Goal: Task Accomplishment & Management: Complete application form

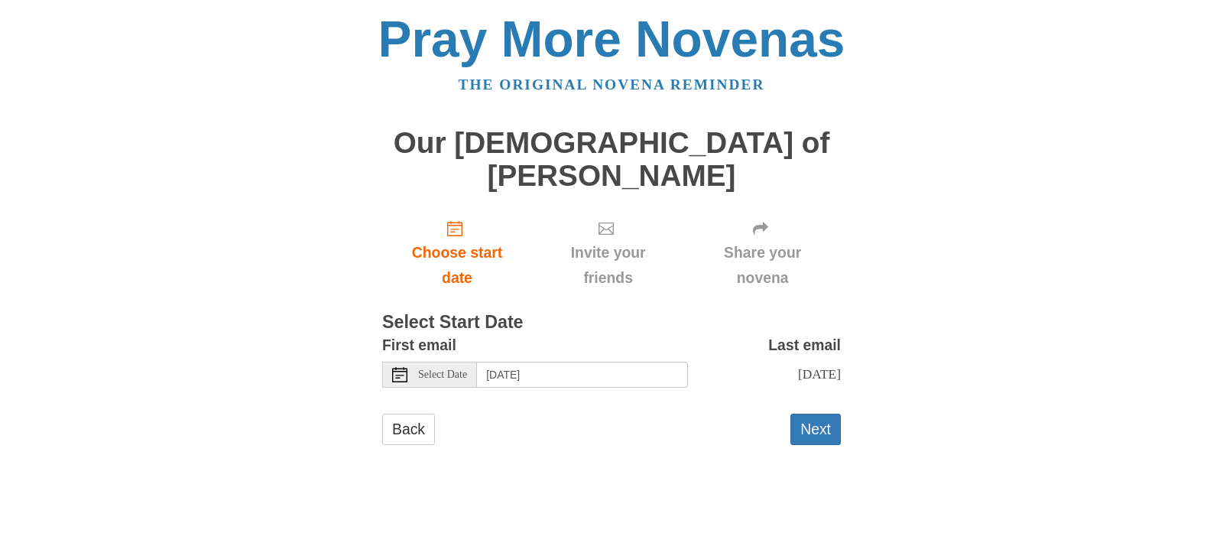
click at [449, 369] on span "Select Date" at bounding box center [442, 374] width 49 height 11
click at [815, 414] on button "Next" at bounding box center [816, 429] width 50 height 31
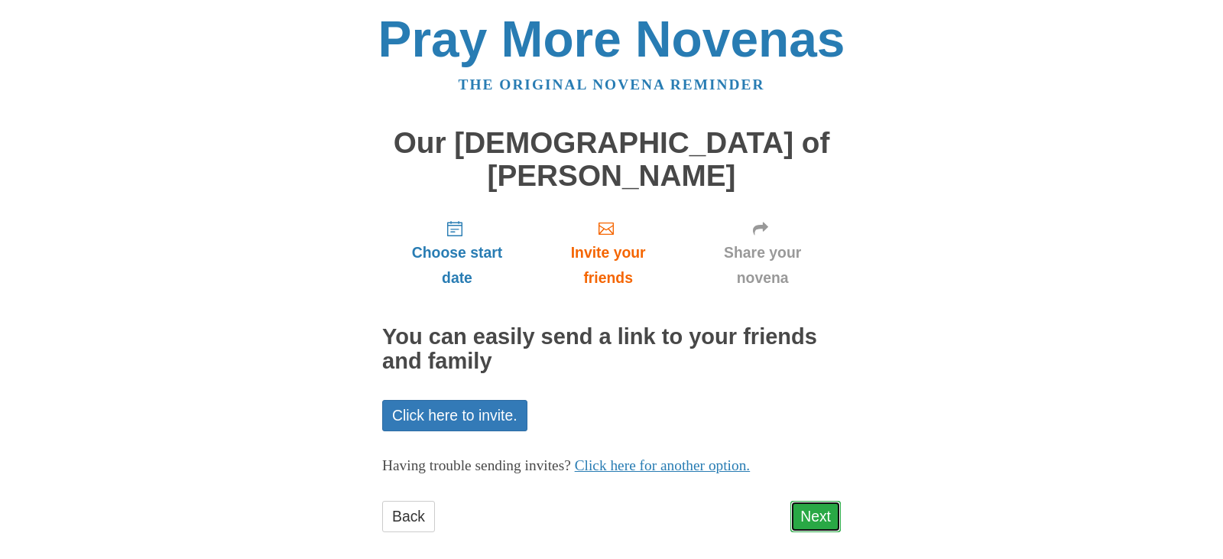
click at [814, 501] on link "Next" at bounding box center [816, 516] width 50 height 31
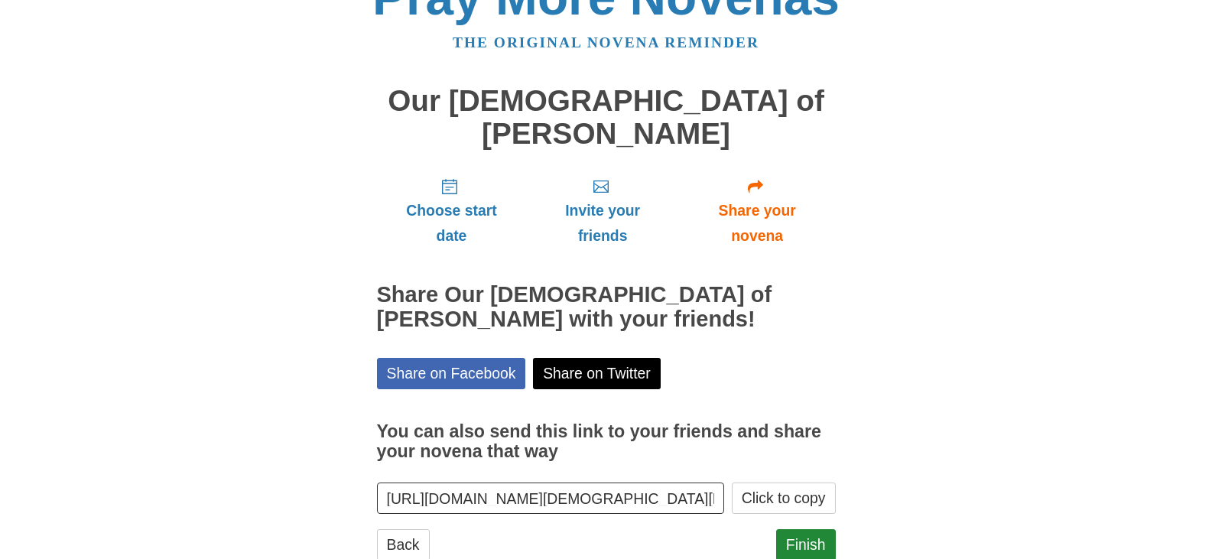
scroll to position [55, 0]
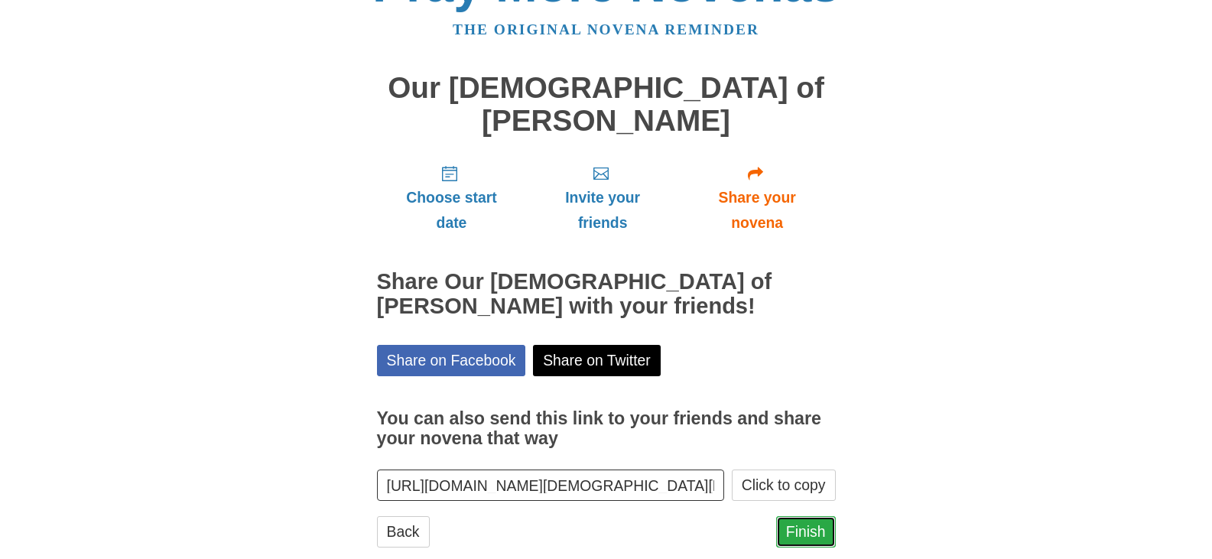
click at [810, 516] on link "Finish" at bounding box center [806, 531] width 60 height 31
